Goal: Check status: Check status

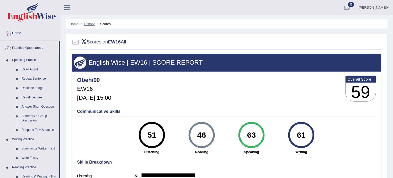
click at [92, 24] on link "History" at bounding box center [89, 24] width 10 height 4
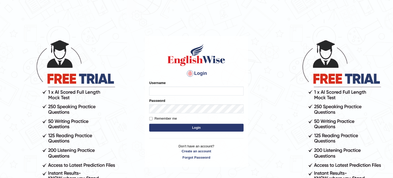
type input "obehi00"
click at [184, 126] on button "Login" at bounding box center [196, 128] width 94 height 8
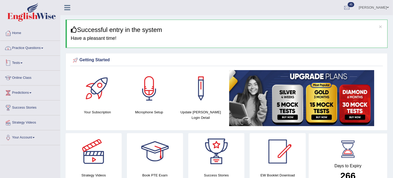
click at [18, 57] on link "Tests" at bounding box center [30, 62] width 60 height 13
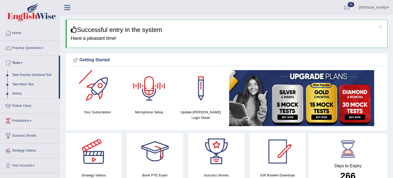
click at [17, 93] on link "History" at bounding box center [34, 93] width 49 height 9
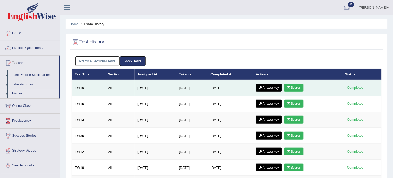
click at [276, 87] on link "Answer key" at bounding box center [269, 88] width 26 height 8
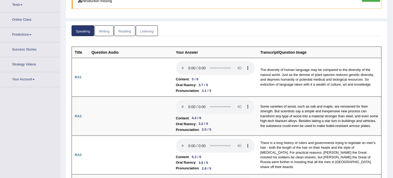
scroll to position [64, 0]
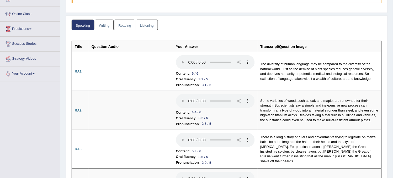
click at [106, 26] on link "Writing" at bounding box center [104, 25] width 19 height 11
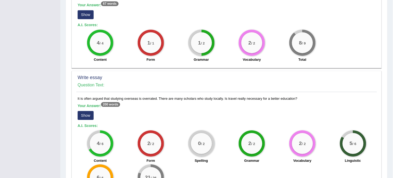
scroll to position [356, 0]
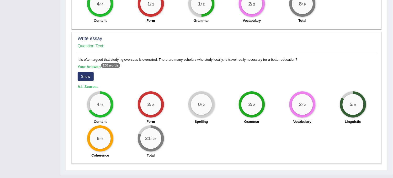
click at [86, 76] on button "Show" at bounding box center [86, 76] width 16 height 9
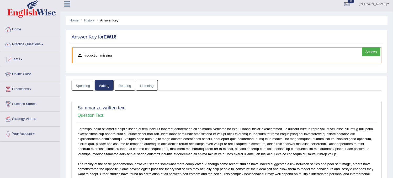
scroll to position [0, 0]
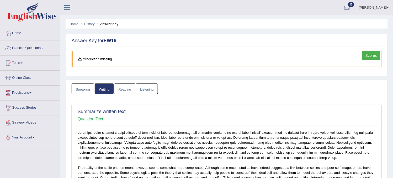
click at [122, 91] on link "Reading" at bounding box center [124, 89] width 21 height 11
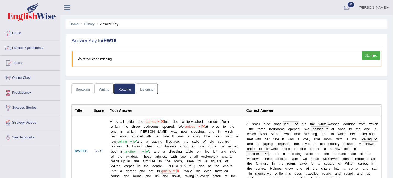
drag, startPoint x: 122, startPoint y: 91, endPoint x: 148, endPoint y: 88, distance: 25.9
click at [148, 88] on link "Listening" at bounding box center [147, 89] width 22 height 11
